Goal: Task Accomplishment & Management: Complete application form

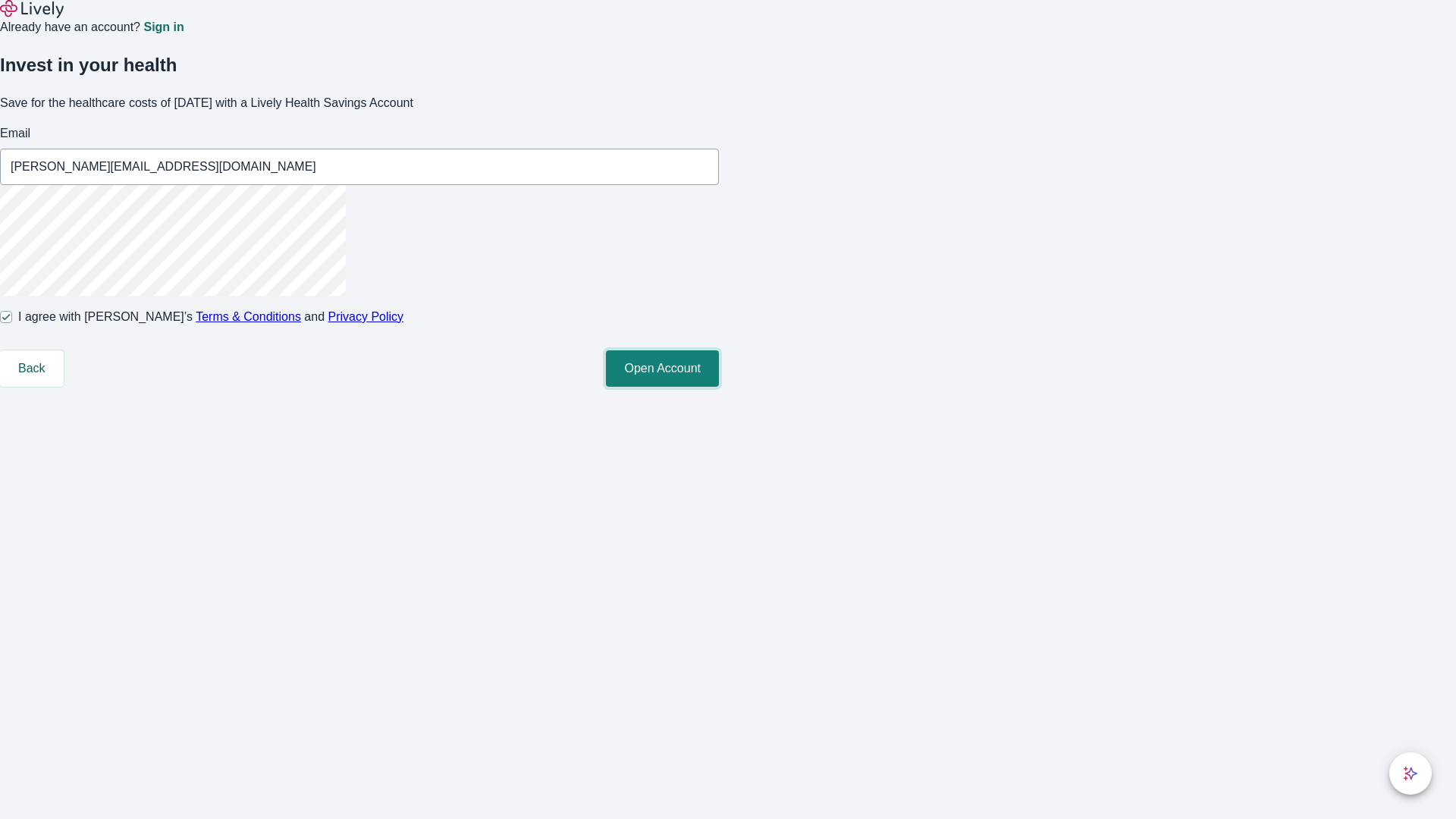
click at [719, 387] on button "Open Account" at bounding box center [662, 368] width 113 height 36
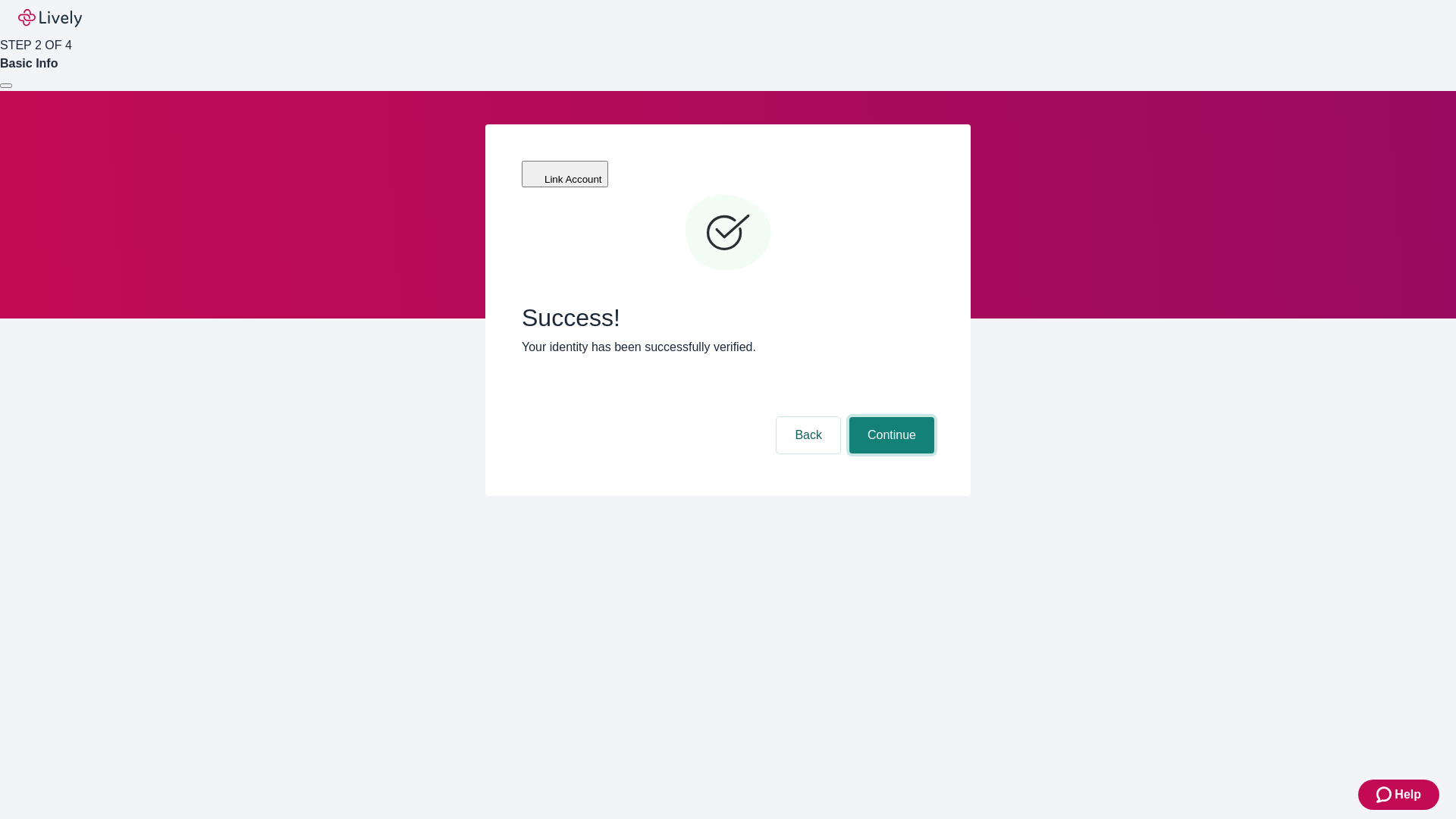
click at [890, 418] on button "Continue" at bounding box center [892, 435] width 85 height 36
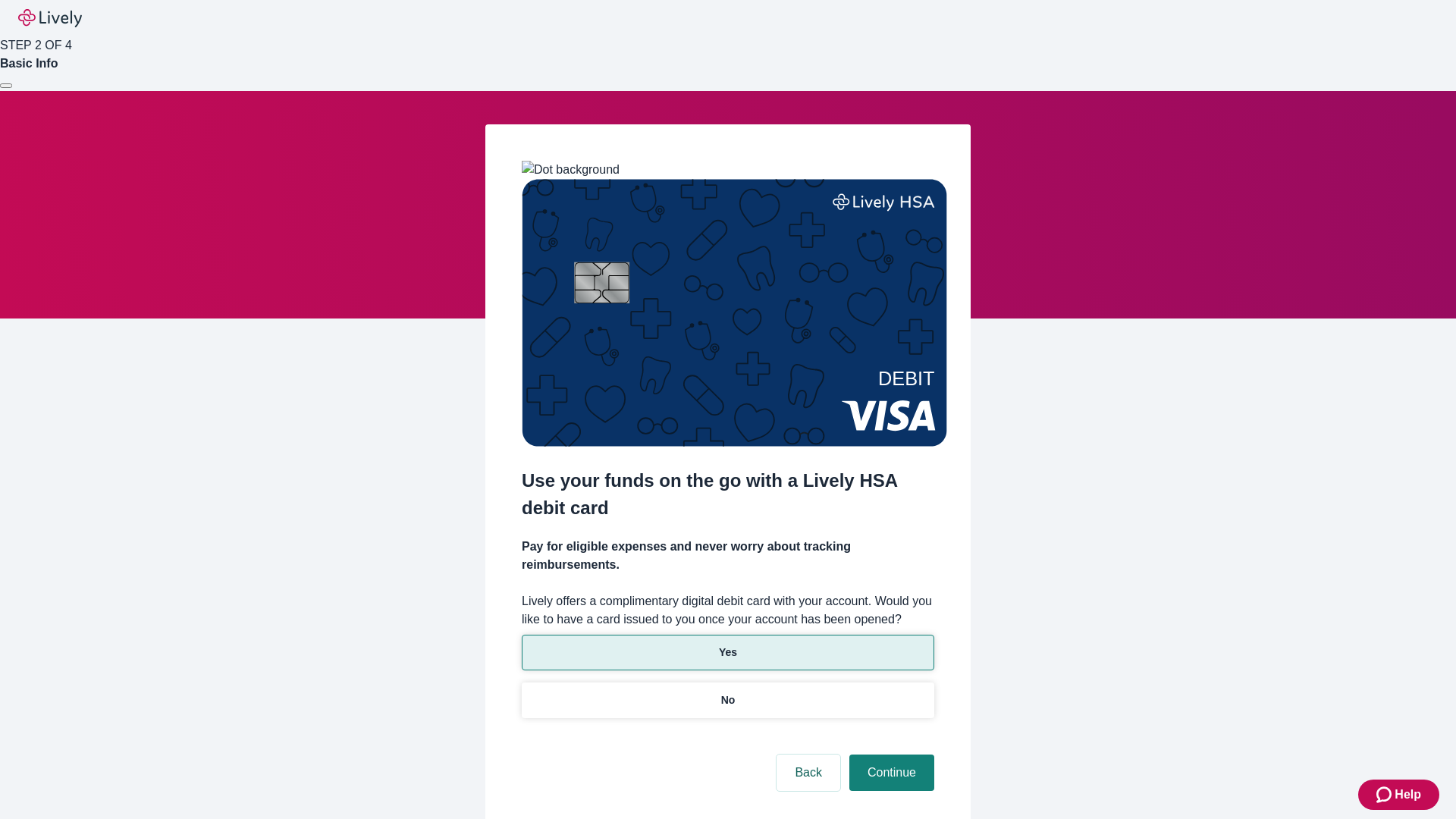
click at [727, 644] on p "Yes" at bounding box center [728, 652] width 19 height 16
click at [890, 755] on button "Continue" at bounding box center [892, 772] width 85 height 36
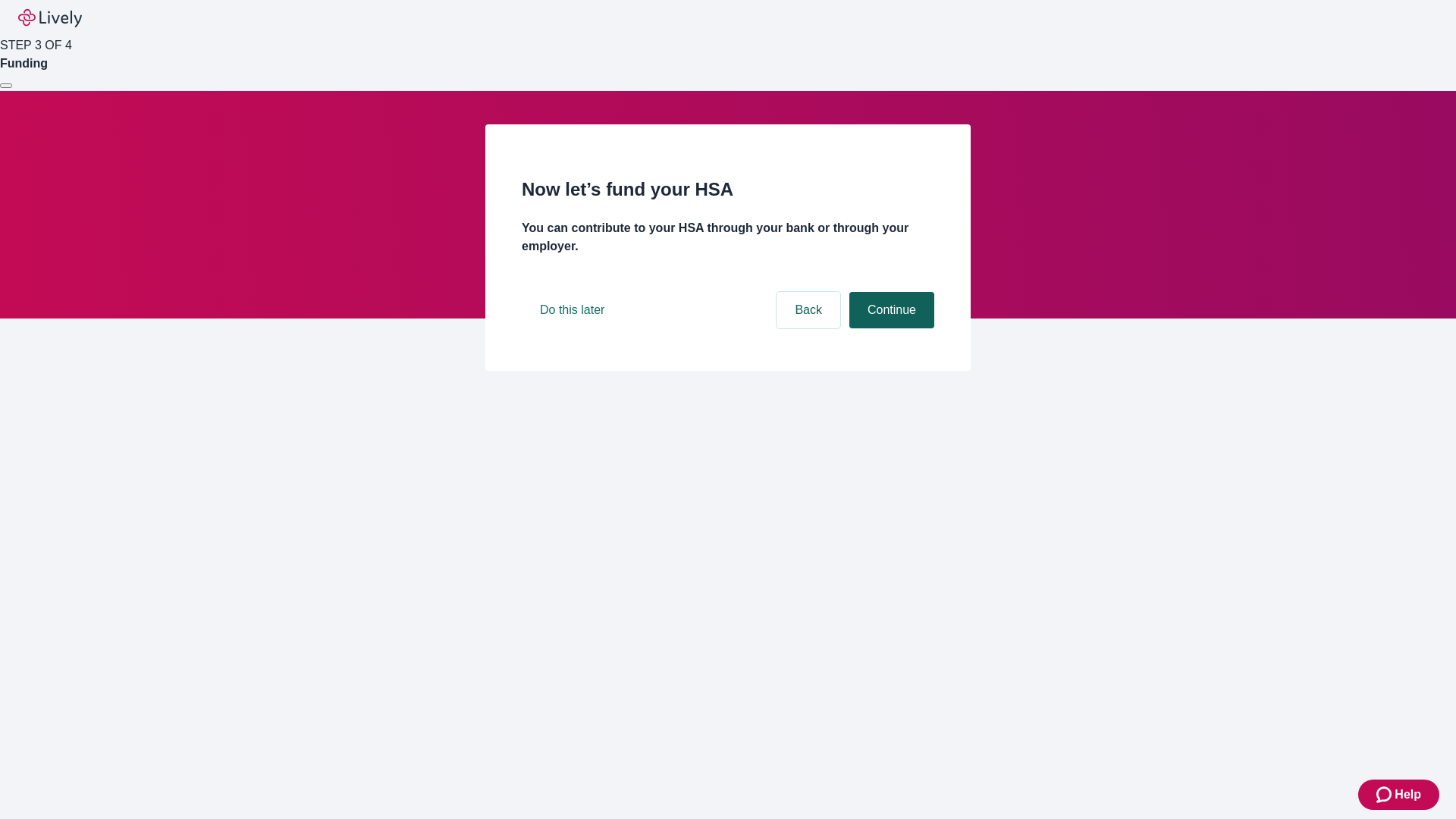
click at [890, 328] on button "Continue" at bounding box center [892, 310] width 85 height 36
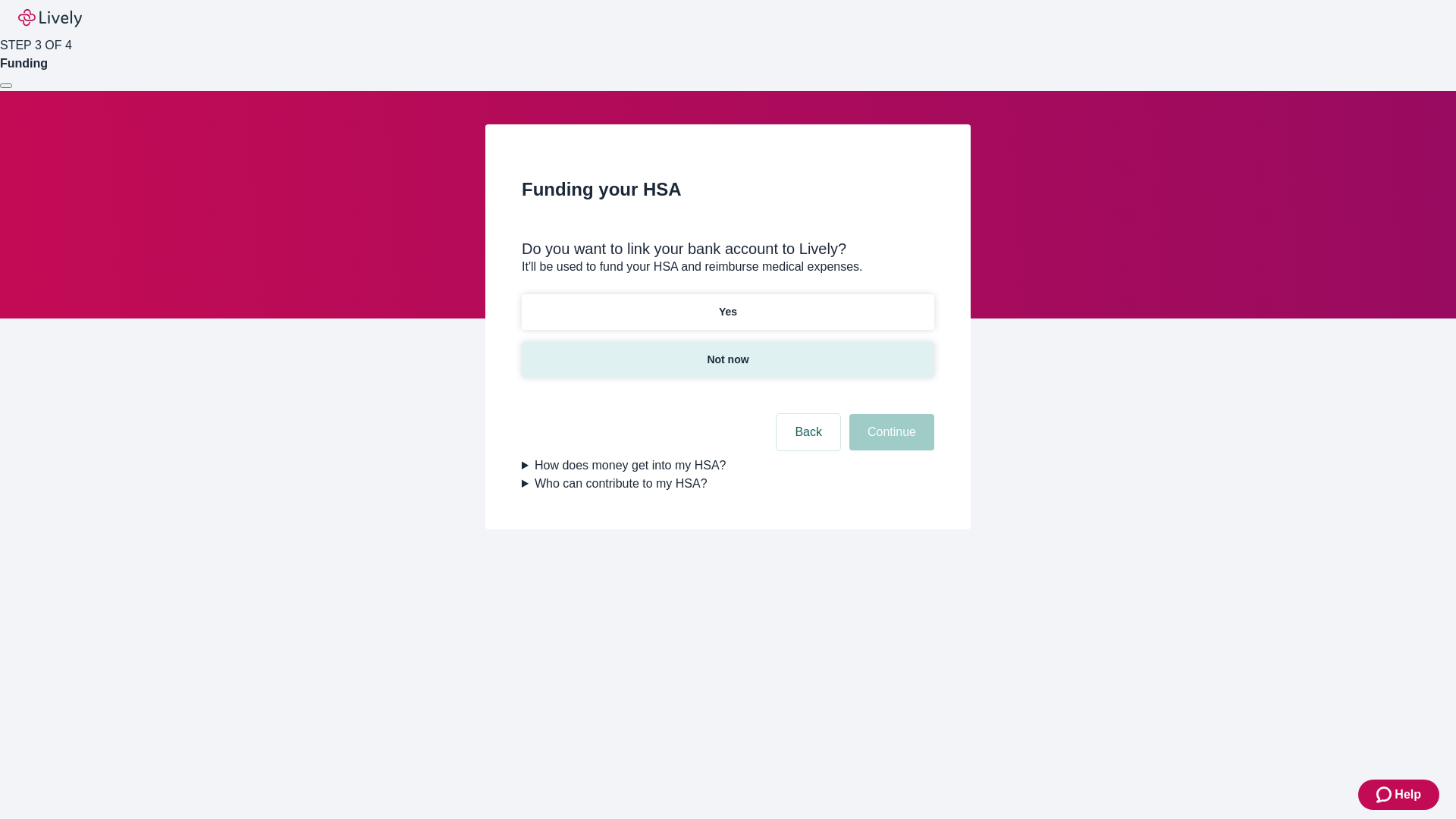
click at [727, 352] on p "Not now" at bounding box center [728, 360] width 42 height 16
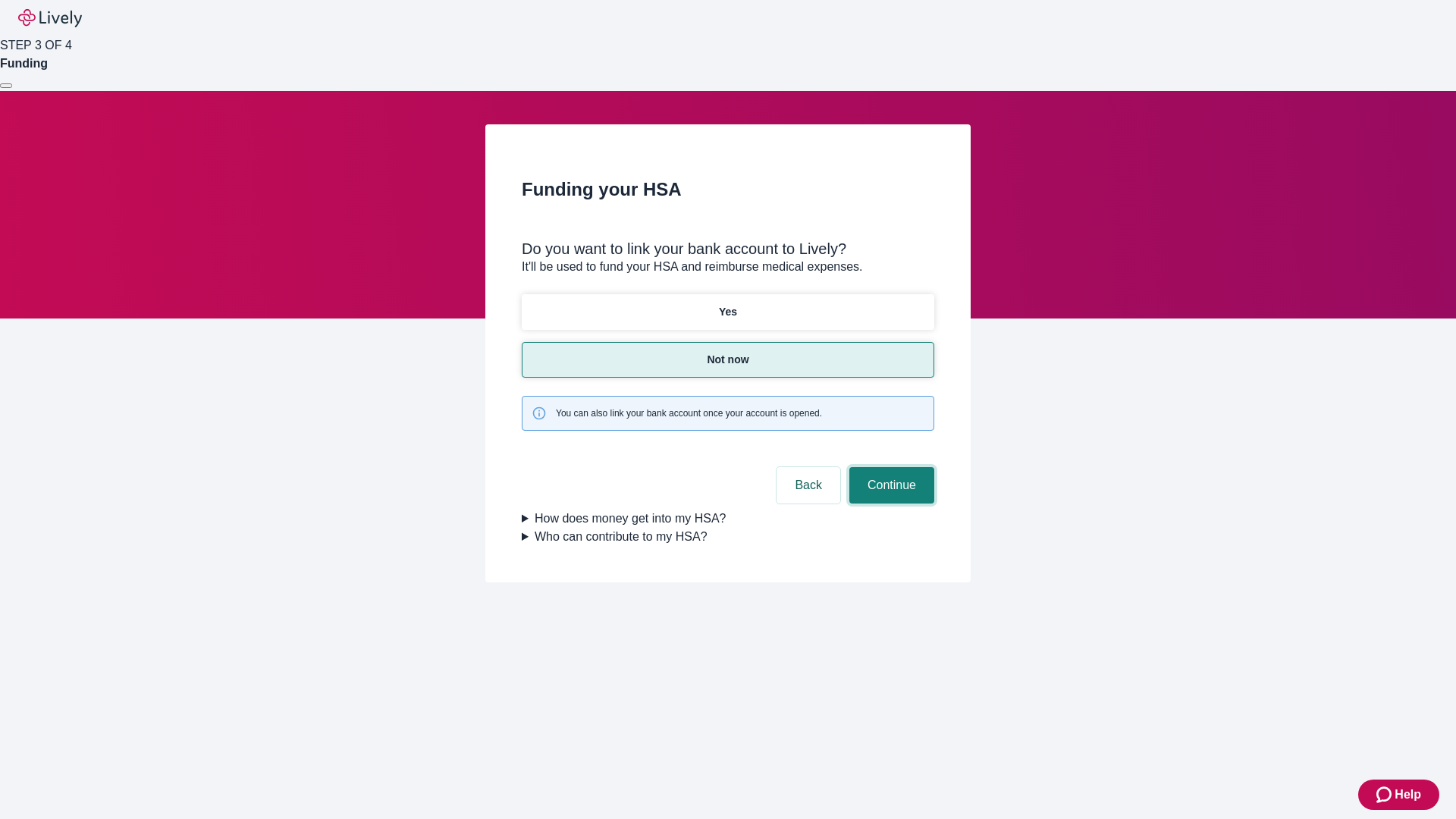
click at [890, 467] on button "Continue" at bounding box center [892, 485] width 85 height 36
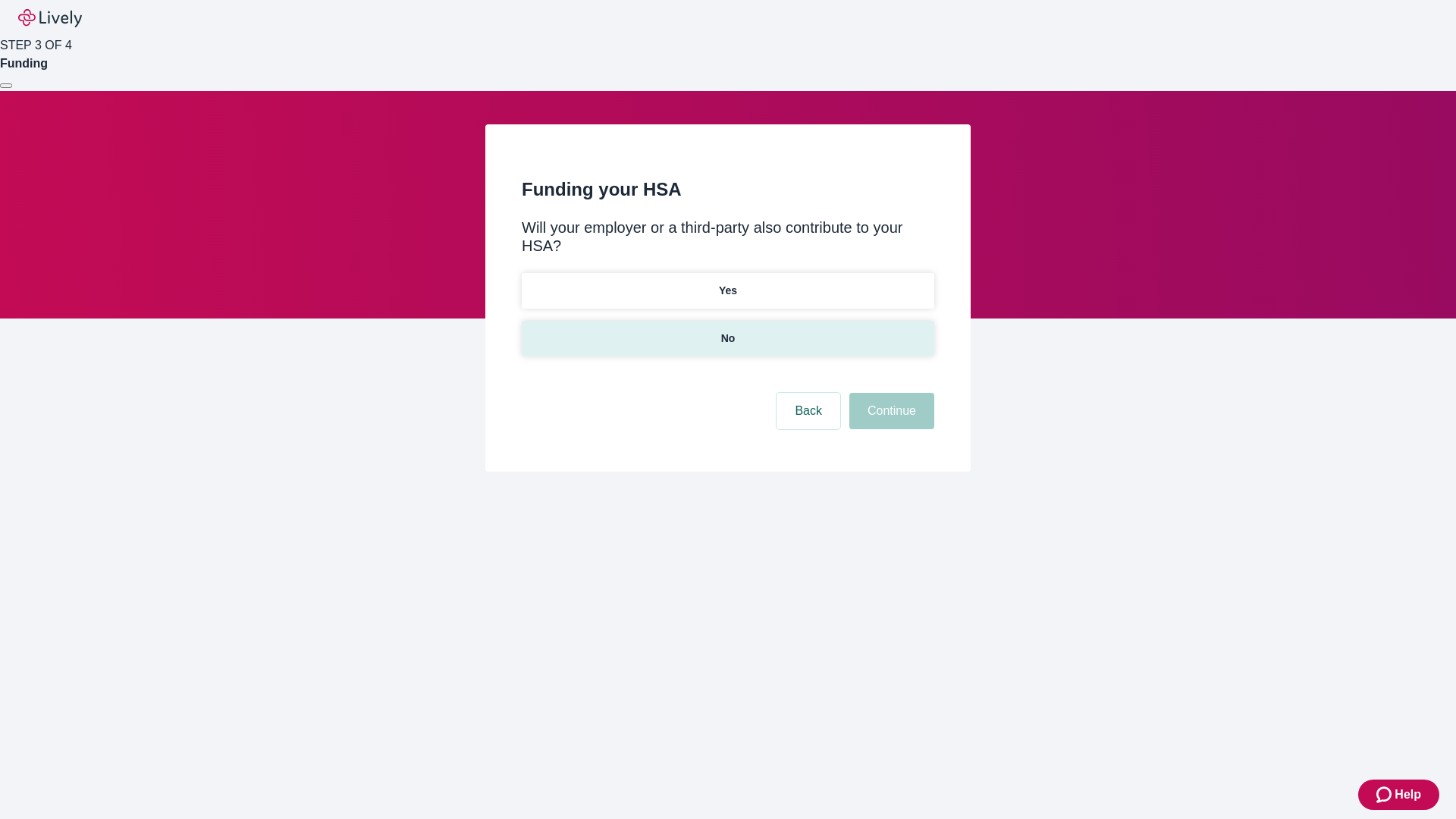
click at [727, 331] on p "No" at bounding box center [729, 339] width 14 height 16
click at [890, 393] on button "Continue" at bounding box center [892, 410] width 85 height 36
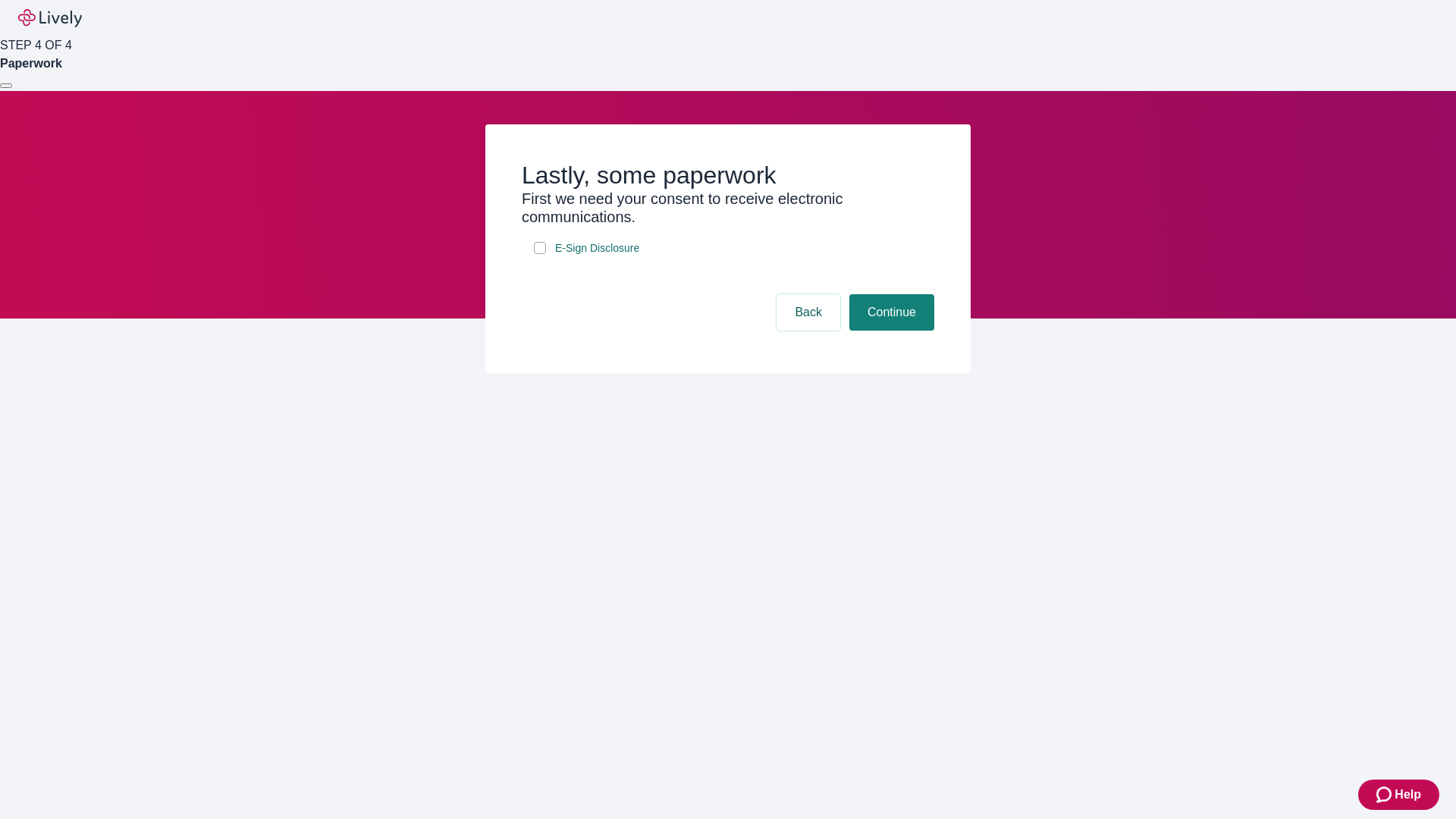
click at [540, 254] on input "E-Sign Disclosure" at bounding box center [540, 248] width 12 height 12
checkbox input "true"
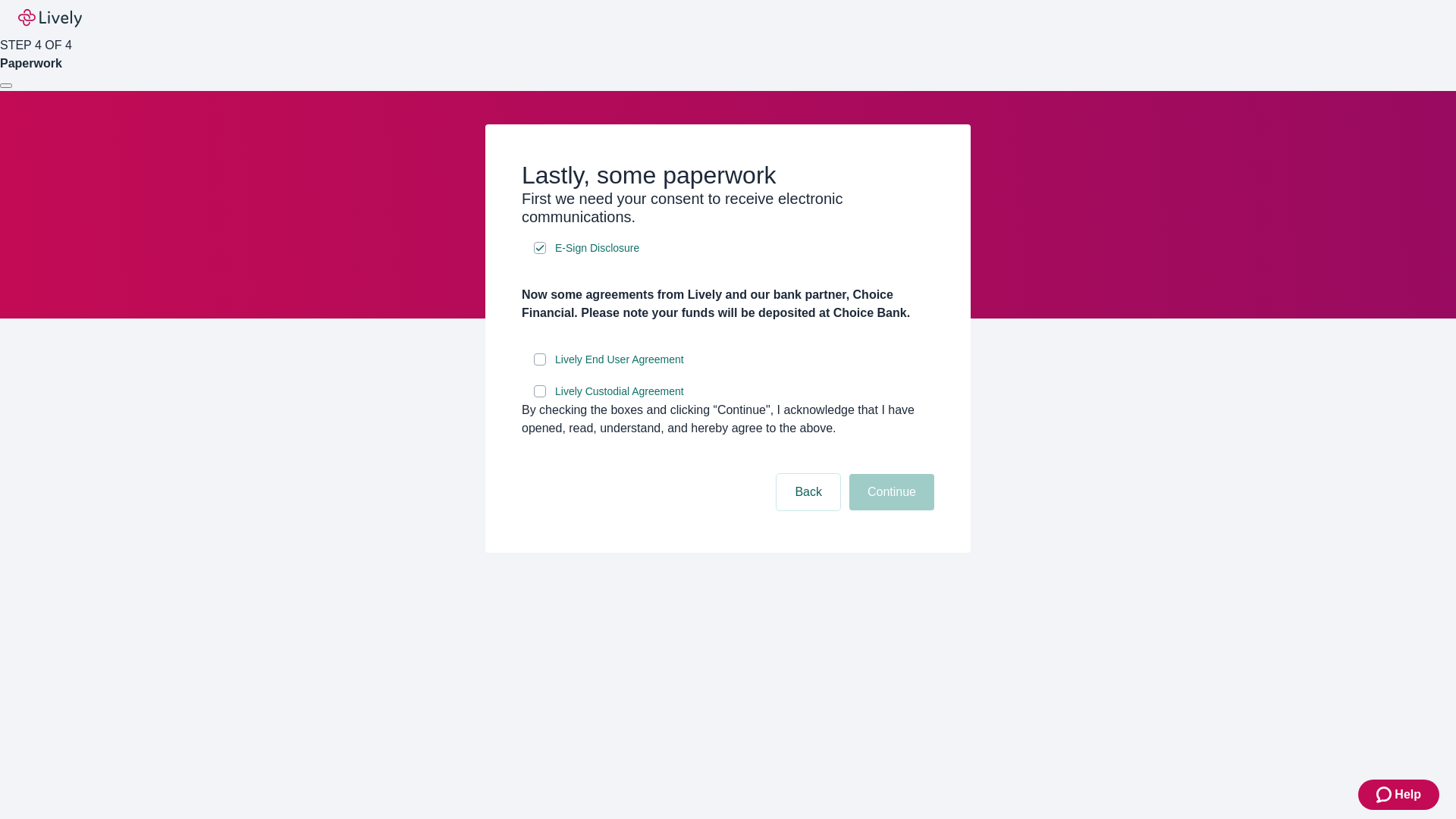
click at [540, 365] on input "Lively End User Agreement" at bounding box center [540, 359] width 12 height 12
checkbox input "true"
click at [540, 397] on input "Lively Custodial Agreement" at bounding box center [540, 391] width 12 height 12
checkbox input "true"
click at [890, 511] on button "Continue" at bounding box center [892, 492] width 85 height 36
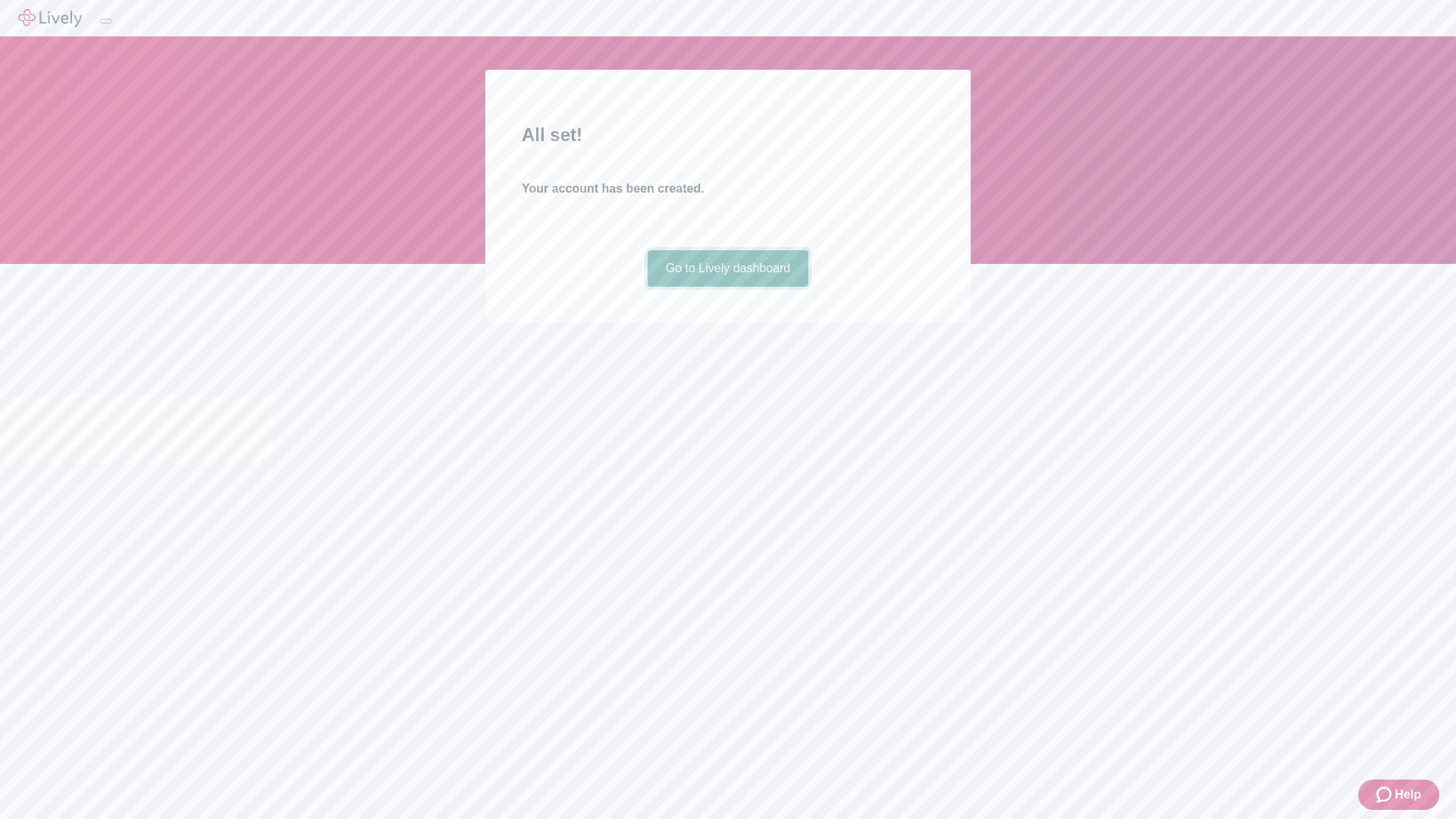
click at [727, 286] on link "Go to Lively dashboard" at bounding box center [728, 268] width 162 height 36
